Goal: Find specific page/section: Find specific page/section

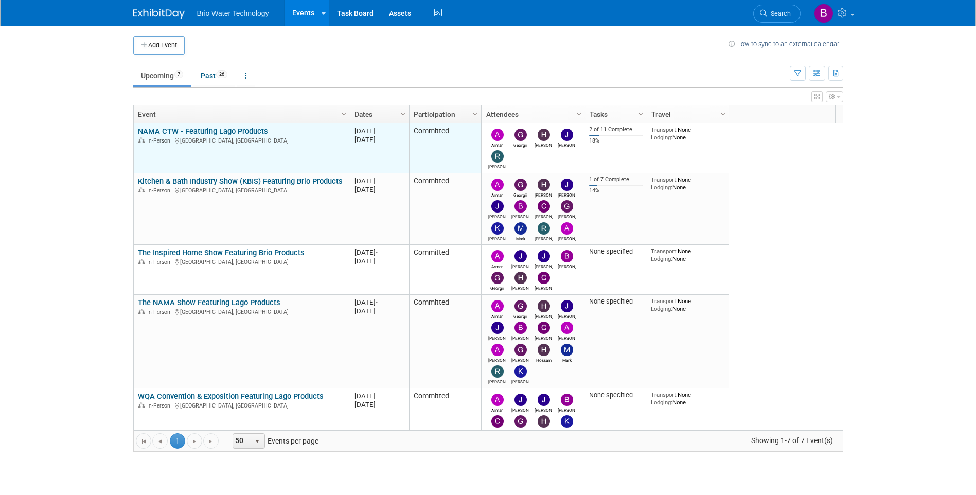
click at [222, 127] on link "NAMA CTW - Featuring Lago Products" at bounding box center [203, 131] width 130 height 9
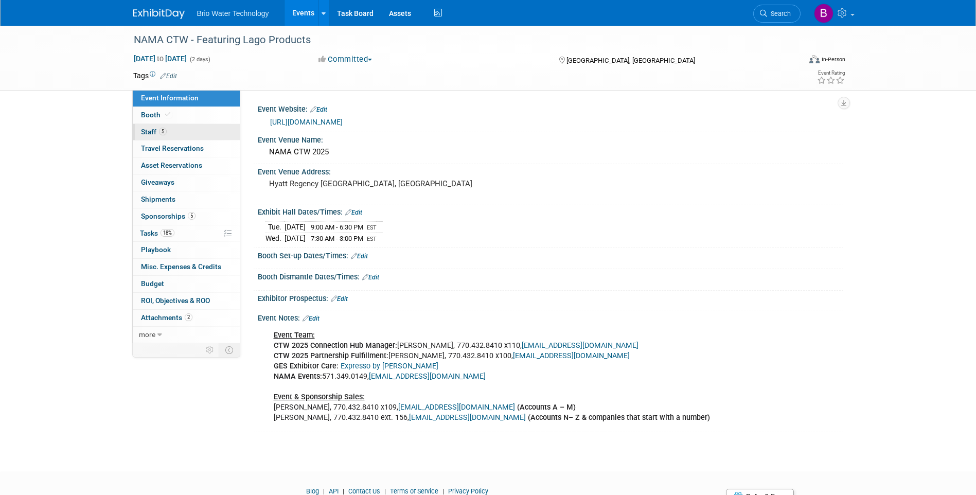
click at [143, 130] on span "Staff 5" at bounding box center [154, 132] width 26 height 8
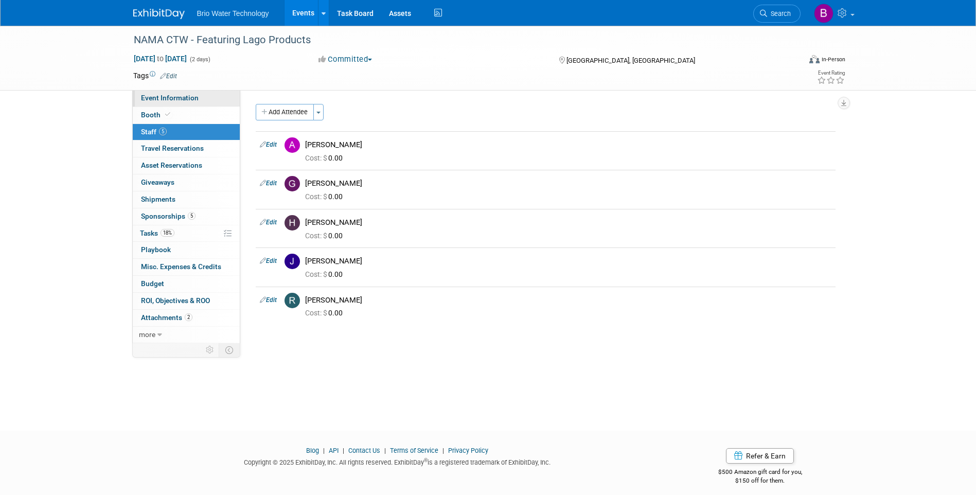
click at [154, 94] on span "Event Information" at bounding box center [170, 98] width 58 height 8
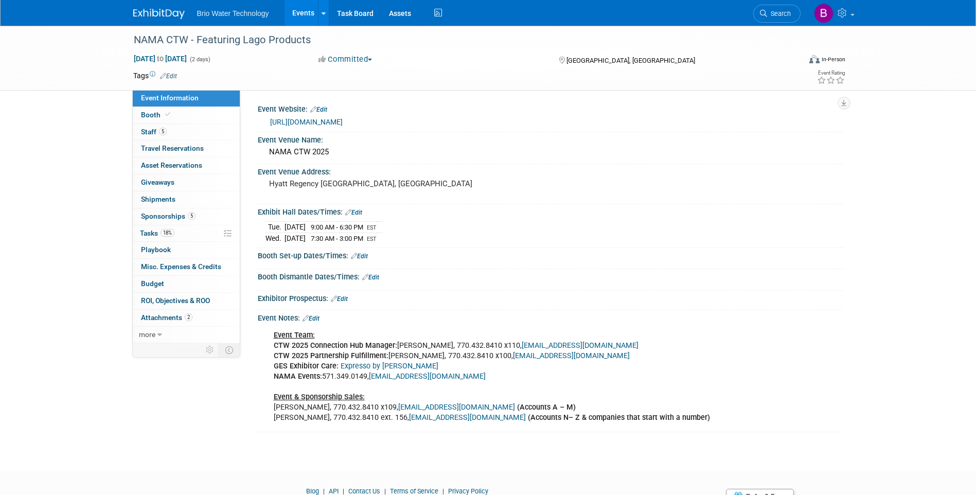
click at [296, 14] on link "Events" at bounding box center [304, 13] width 38 height 26
